Goal: Task Accomplishment & Management: Use online tool/utility

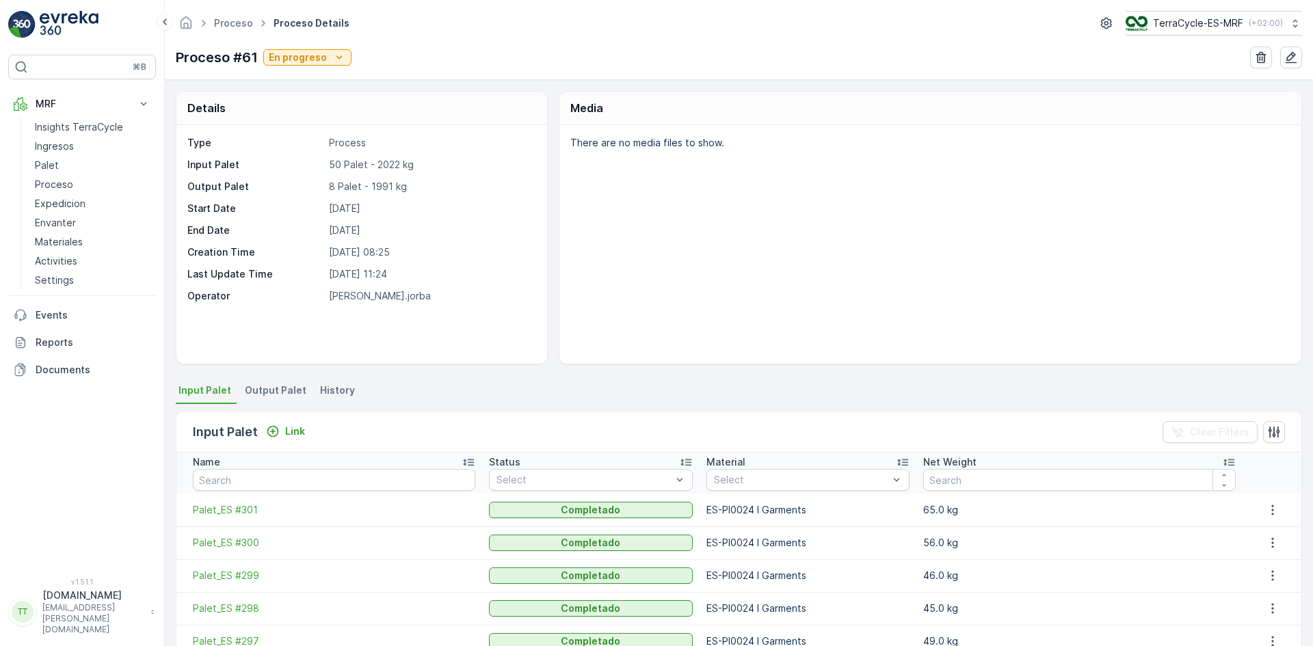
scroll to position [234, 0]
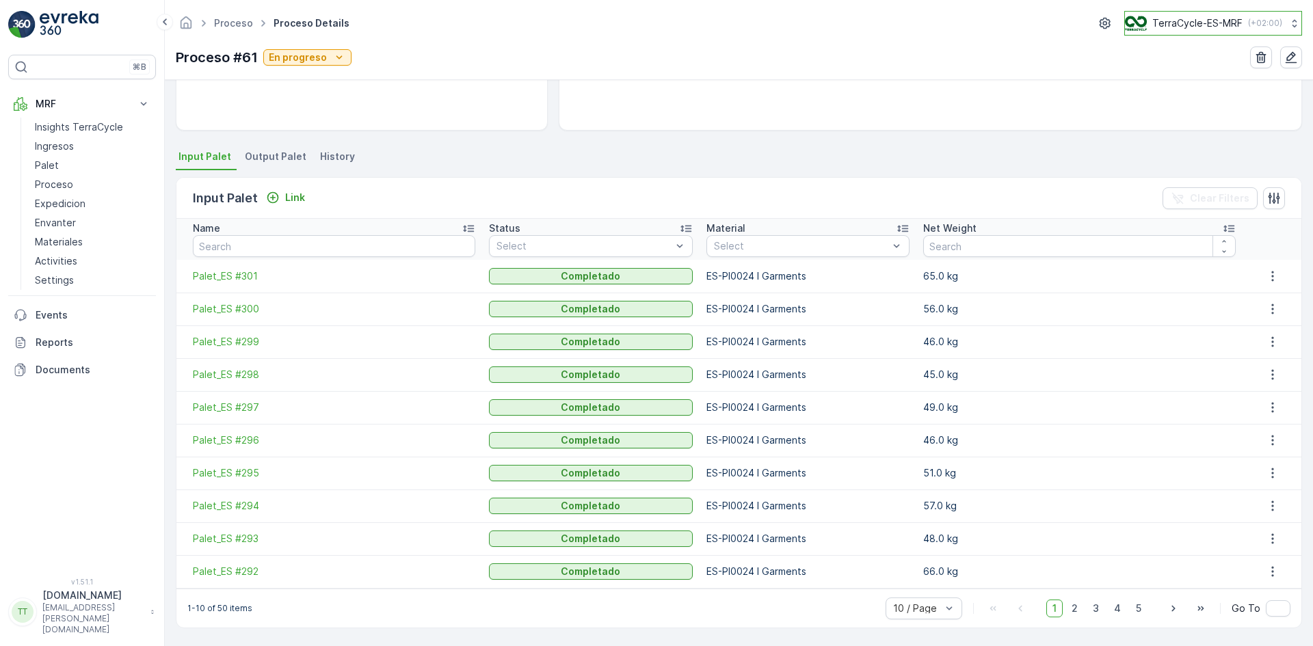
click at [1194, 21] on p "TerraCycle-ES-MRF" at bounding box center [1197, 23] width 90 height 14
type input "fr"
click at [1173, 124] on span "Europe/[GEOGRAPHIC_DATA] (+02:00)" at bounding box center [1210, 126] width 152 height 11
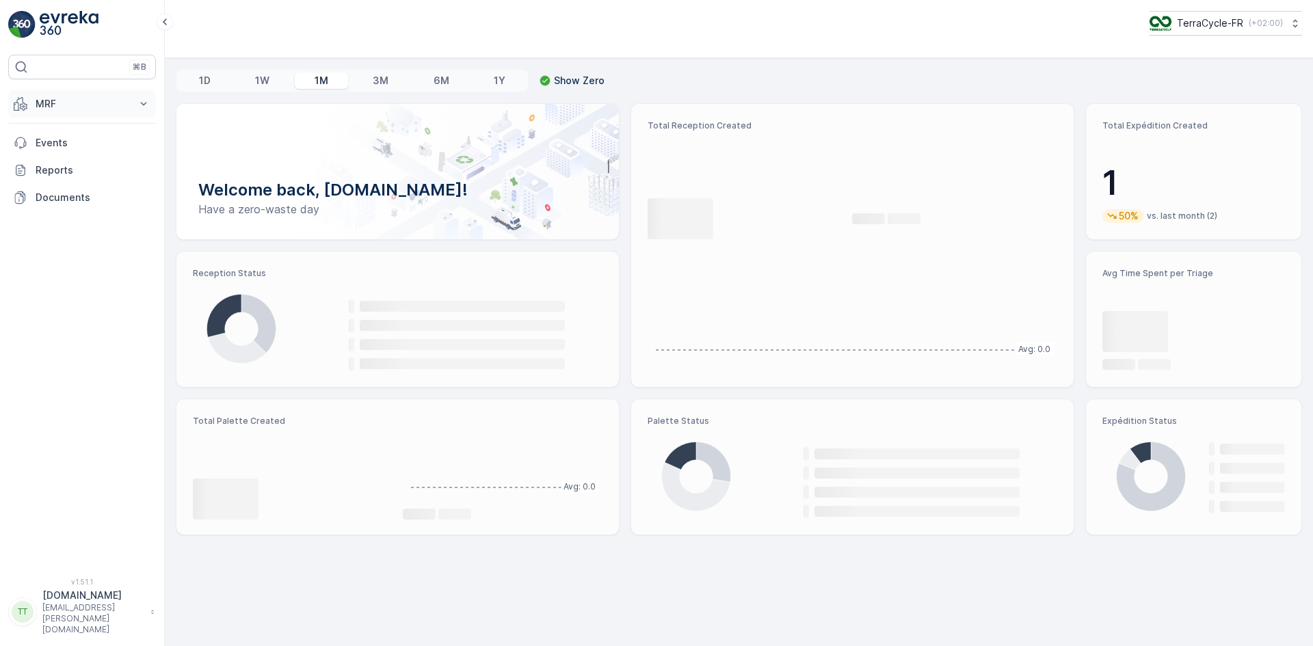
click at [62, 102] on p "MRF" at bounding box center [82, 104] width 93 height 14
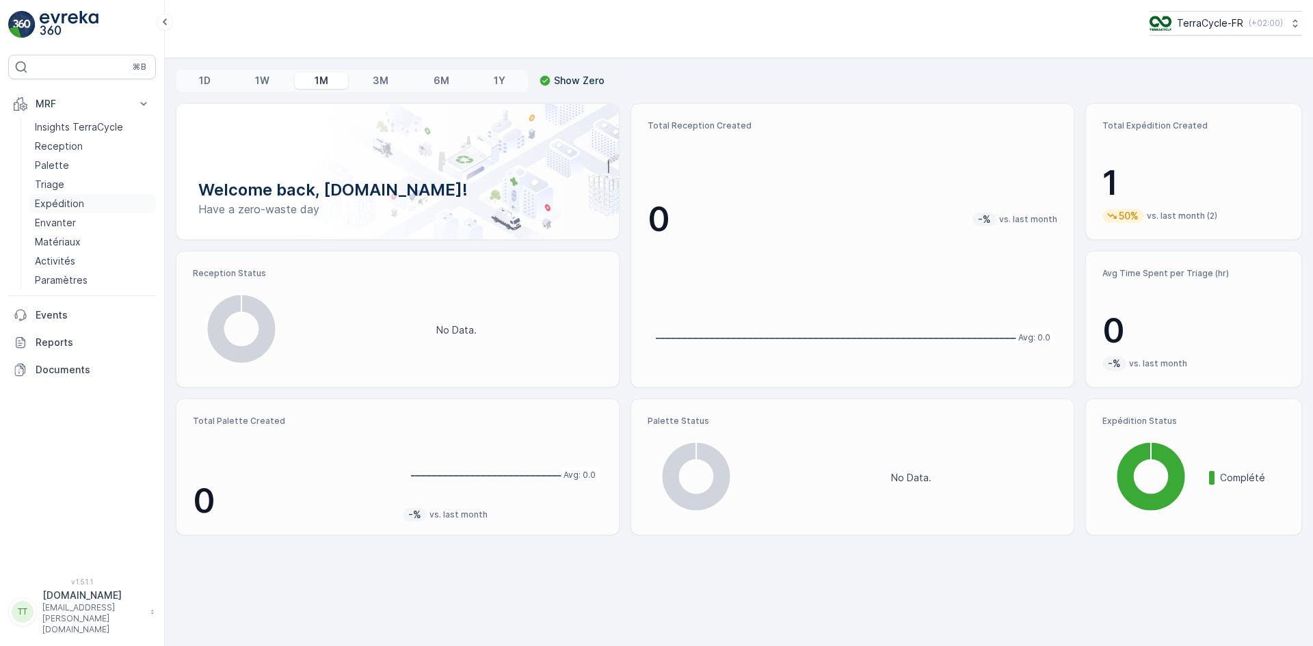
click at [72, 204] on p "Expédition" at bounding box center [59, 204] width 49 height 14
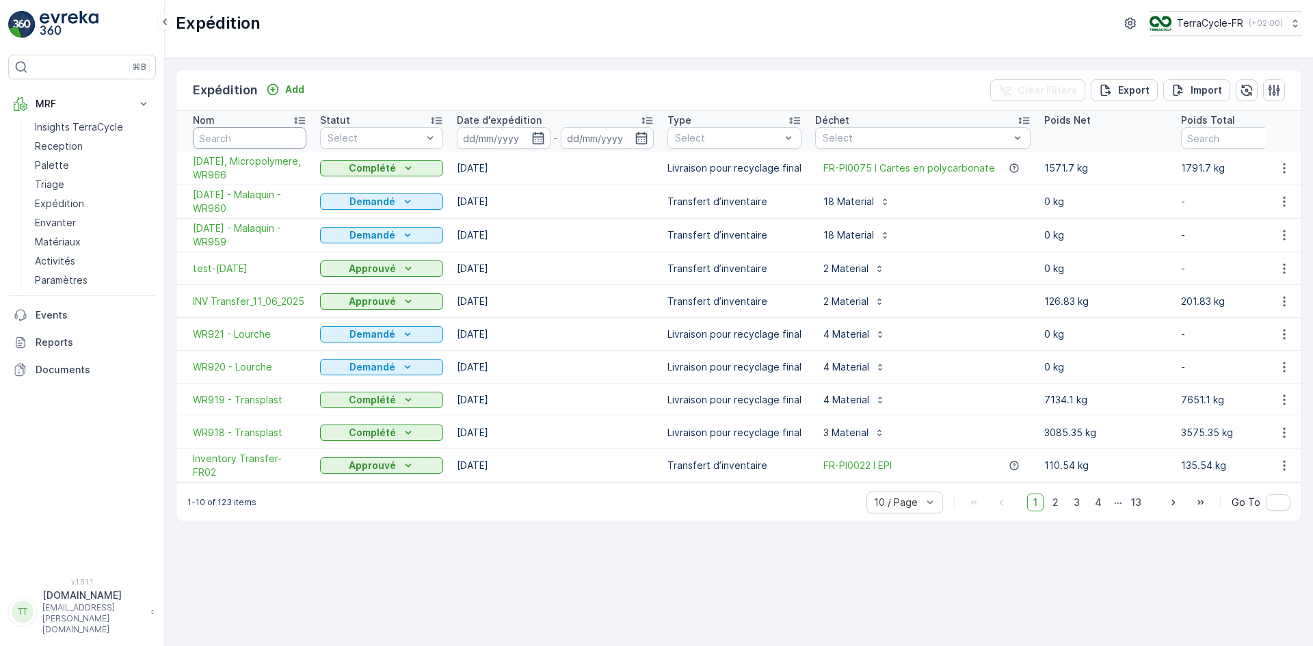
click at [252, 133] on input "text" at bounding box center [249, 138] width 113 height 22
type input "865"
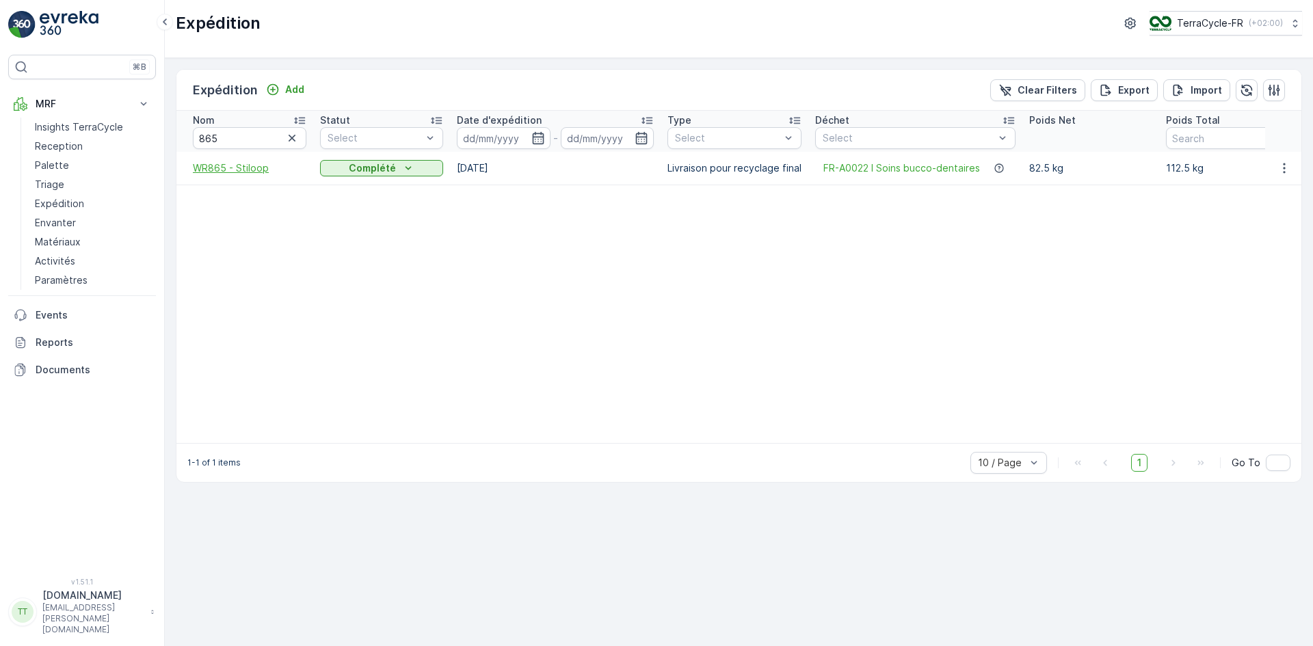
click at [241, 171] on span "WR865 - Stiloop" at bounding box center [249, 168] width 113 height 14
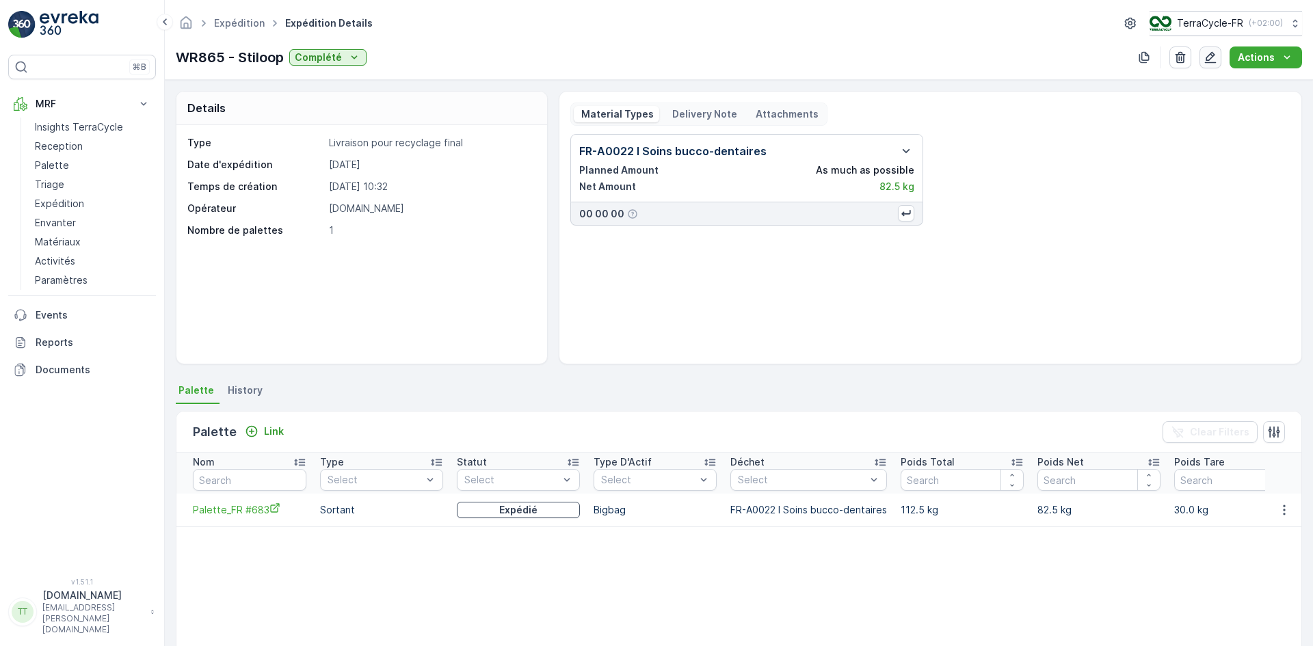
click at [1216, 55] on icon "button" at bounding box center [1211, 58] width 12 height 12
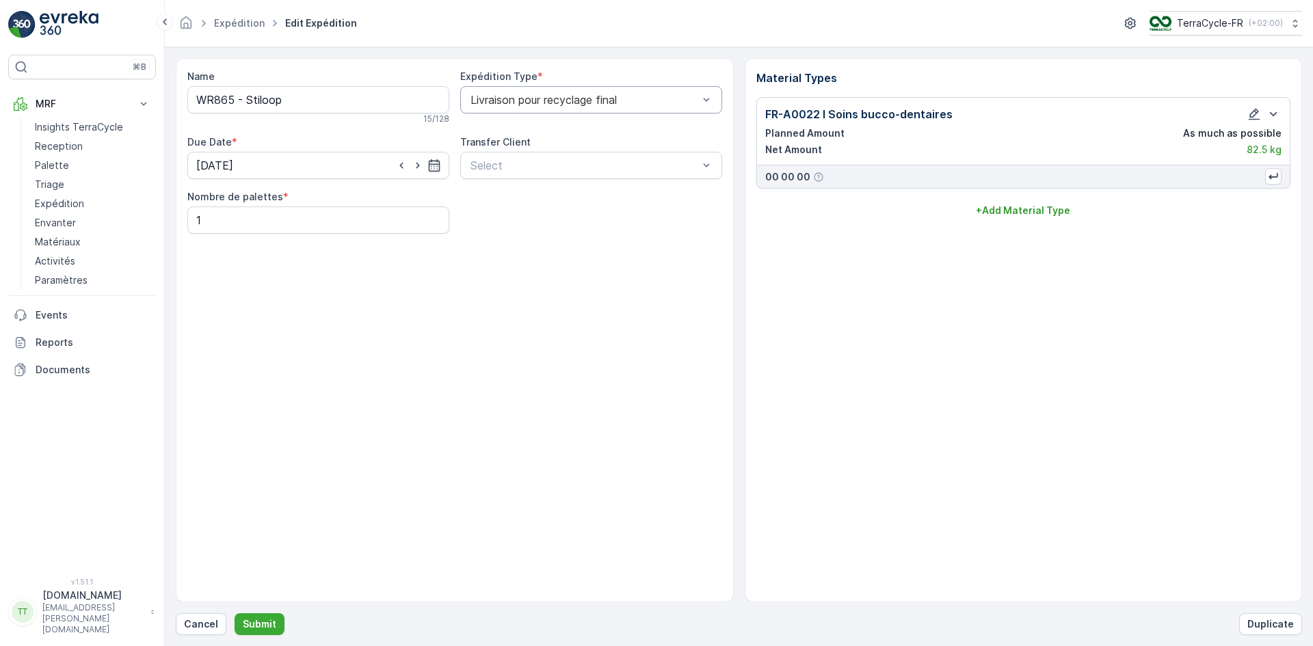
click at [518, 92] on div "Livraison pour recyclage final" at bounding box center [591, 99] width 262 height 27
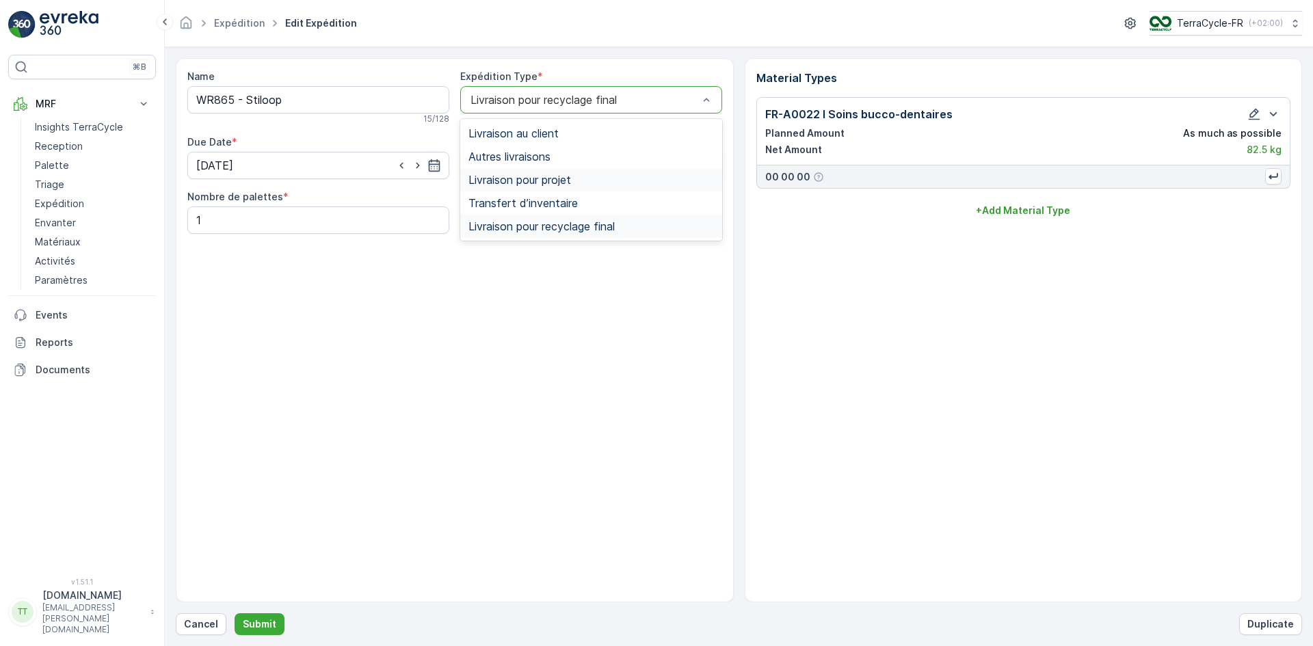
click at [548, 183] on span "Livraison pour projet" at bounding box center [519, 180] width 103 height 12
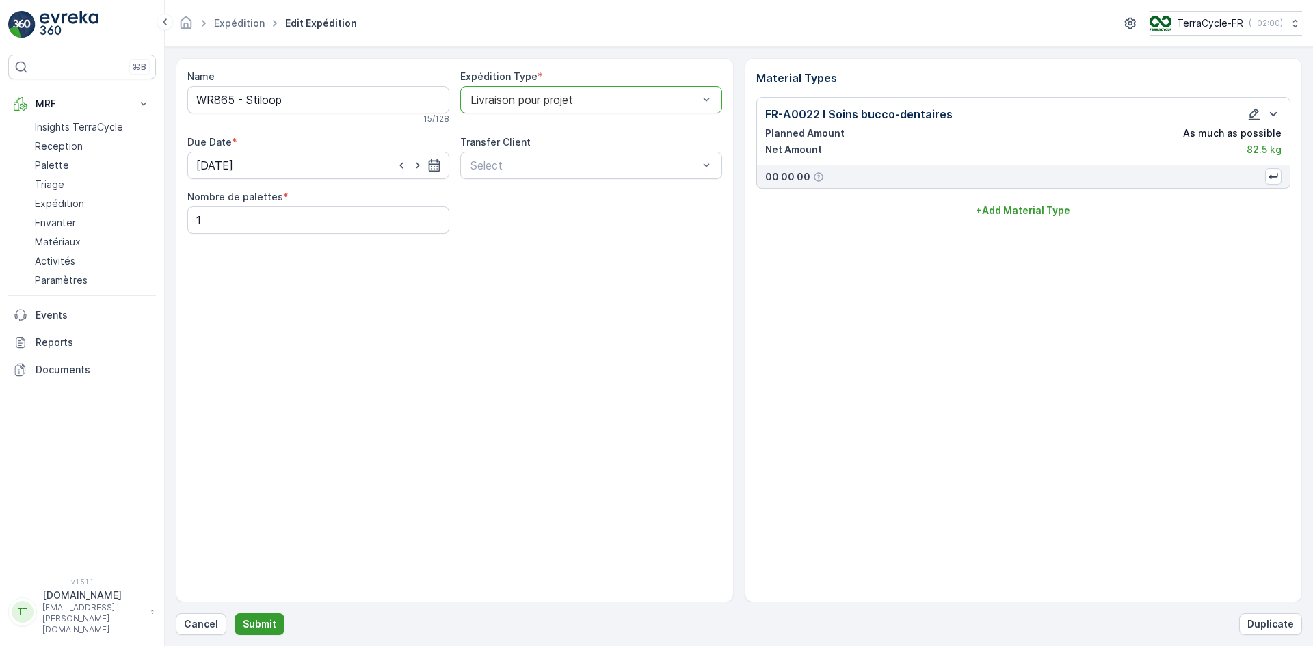
click at [259, 624] on p "Submit" at bounding box center [260, 624] width 34 height 14
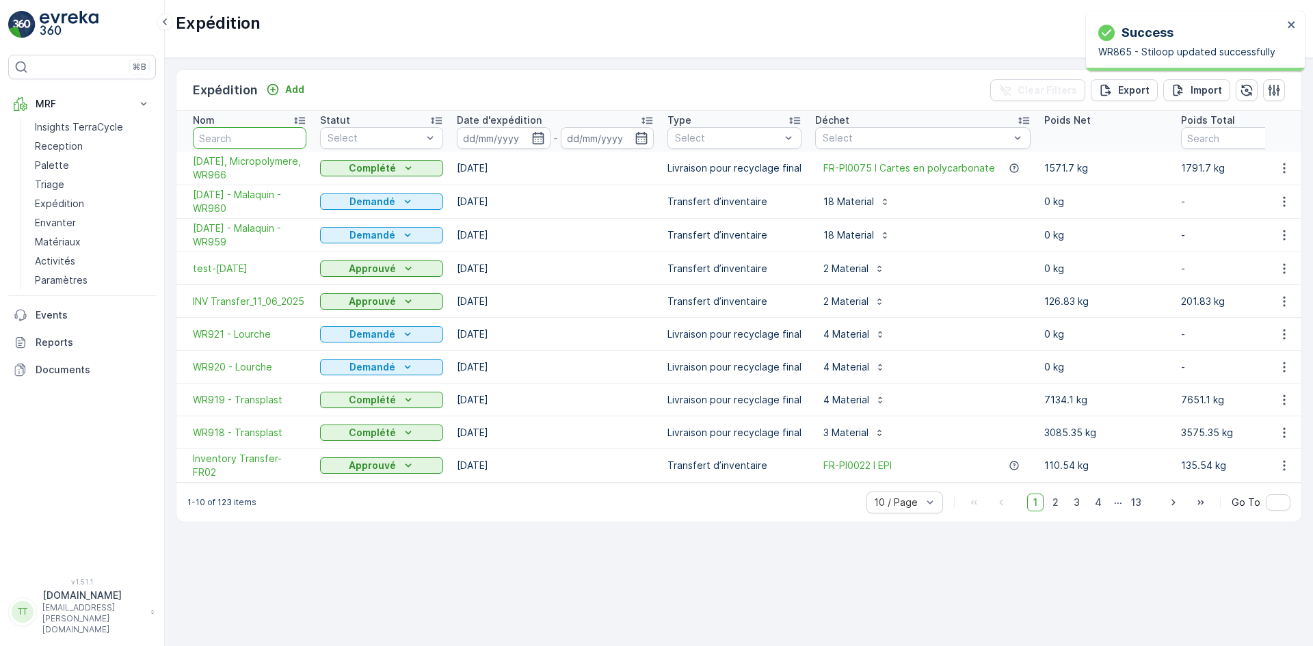
click at [251, 135] on input "text" at bounding box center [249, 138] width 113 height 22
type input "865"
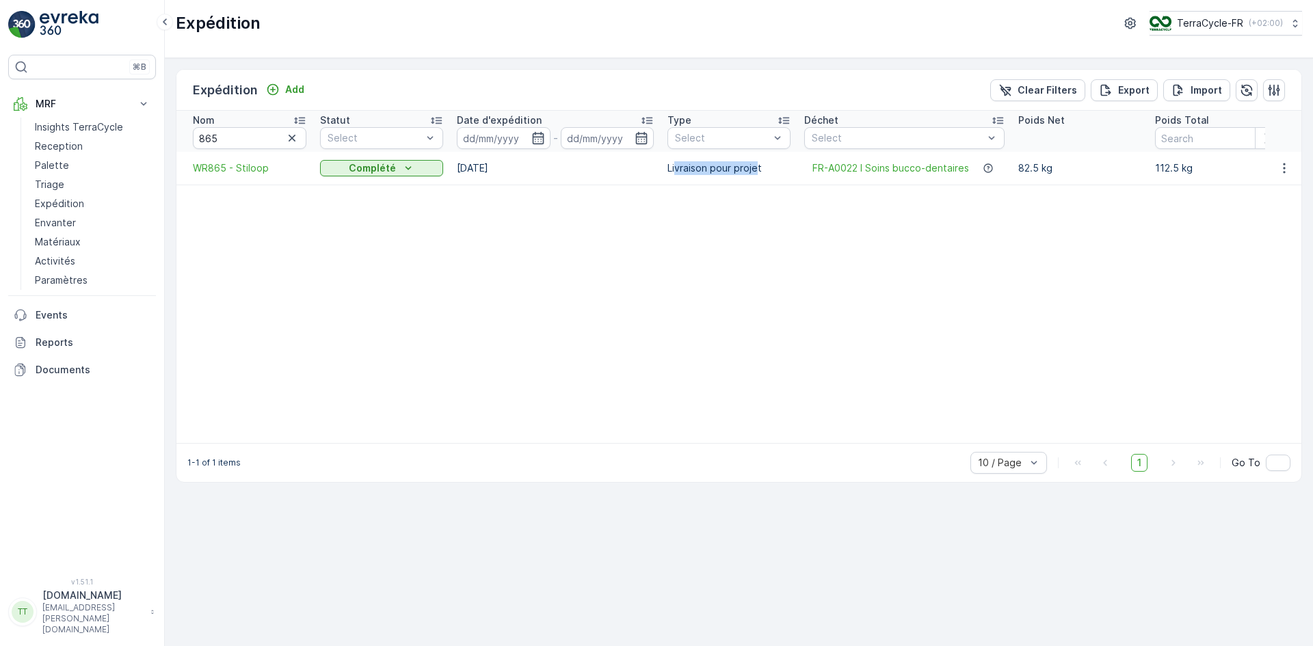
drag, startPoint x: 696, startPoint y: 174, endPoint x: 749, endPoint y: 171, distance: 53.4
click at [756, 174] on p "Livraison pour projet" at bounding box center [728, 168] width 123 height 14
drag, startPoint x: 658, startPoint y: 170, endPoint x: 762, endPoint y: 168, distance: 103.3
click at [762, 168] on tr "WR865 - Stiloop Complété 07.04.2025 Livraison pour projet FR-A0022 I Soins bucc…" at bounding box center [1164, 168] width 1977 height 33
copy tr "Livraison pour projet"
